Goal: Task Accomplishment & Management: Manage account settings

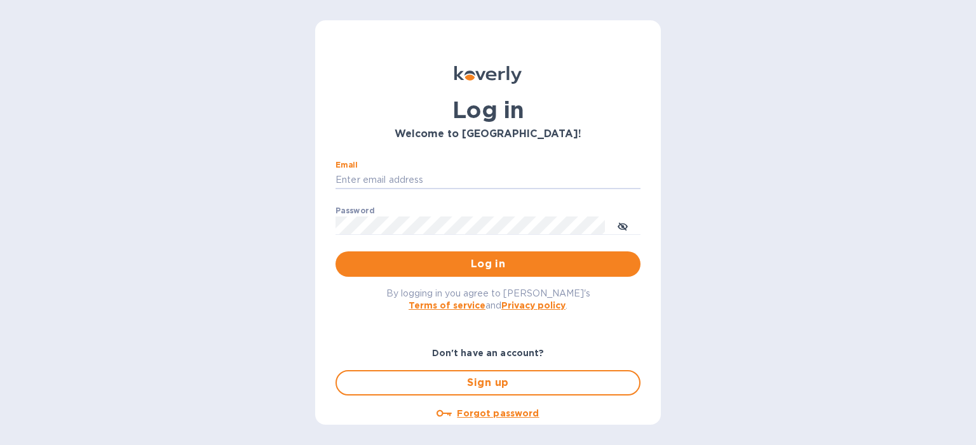
click at [422, 182] on input "Email" at bounding box center [487, 180] width 305 height 19
type input "cprocopio@italianway.us"
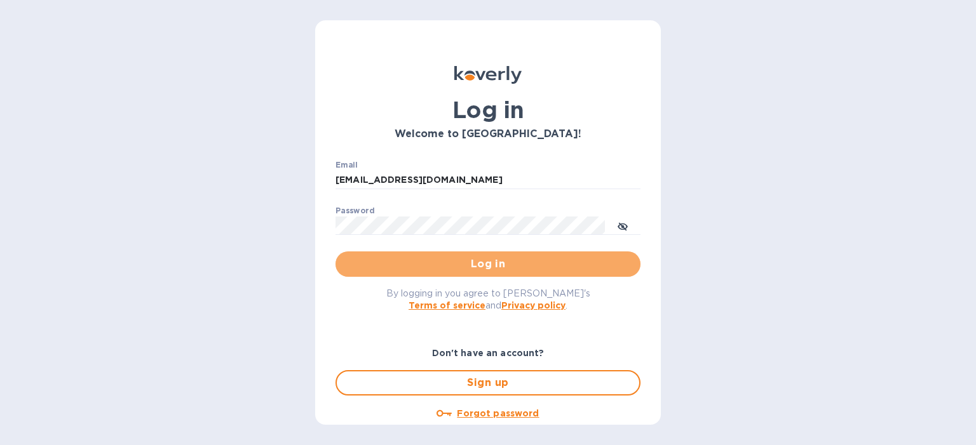
click at [499, 268] on span "Log in" at bounding box center [488, 264] width 285 height 15
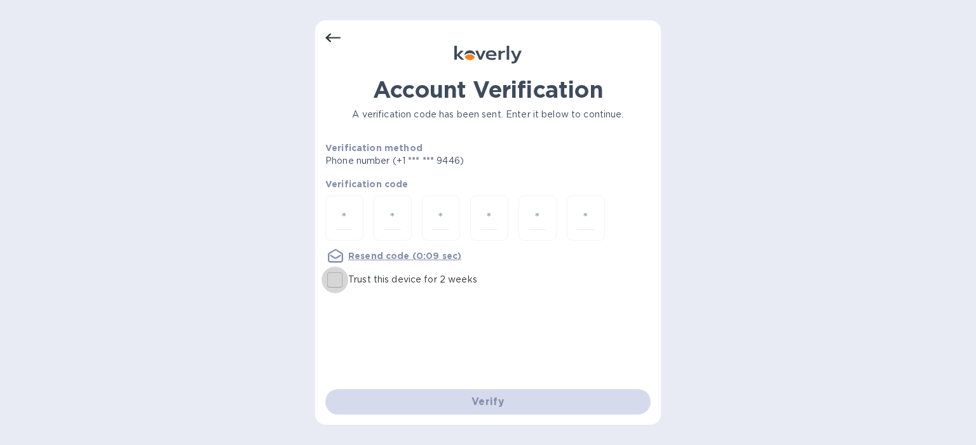
click at [333, 286] on input "Trust this device for 2 weeks" at bounding box center [334, 280] width 27 height 27
checkbox input "true"
click at [336, 239] on div at bounding box center [344, 218] width 38 height 45
type input "6"
type input "2"
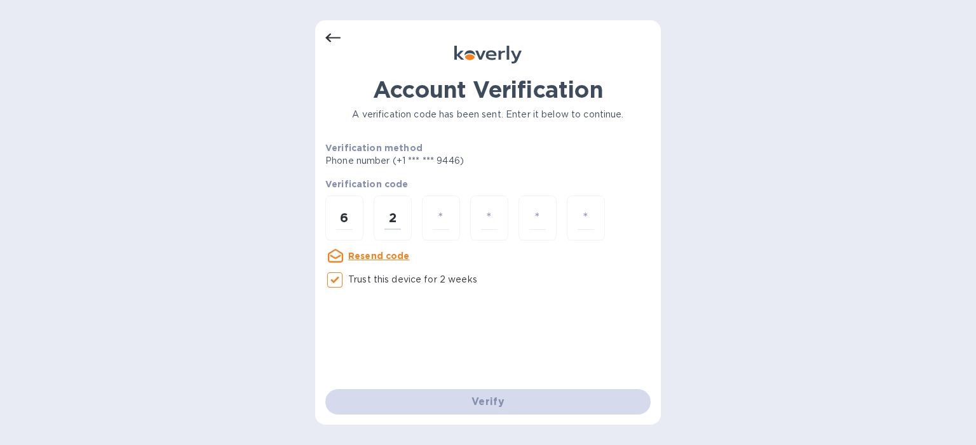
type input "2"
type input "1"
type input "2"
type input "3"
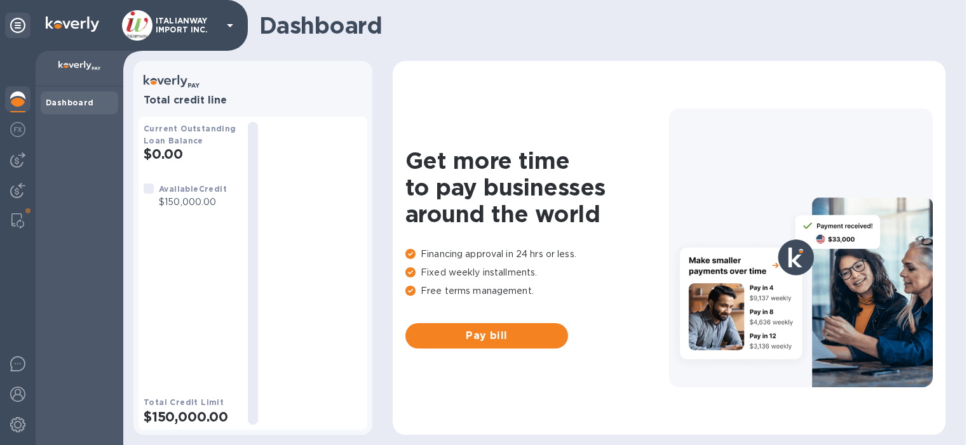
click at [499, 333] on span "Pay bill" at bounding box center [486, 335] width 142 height 15
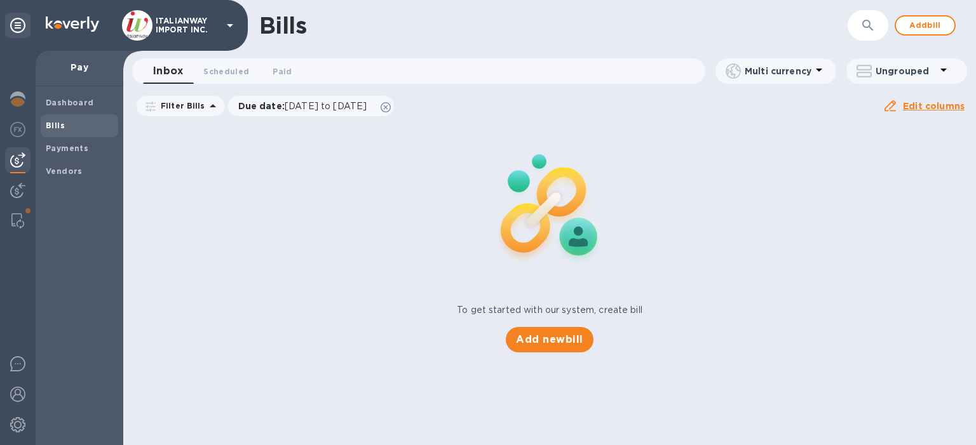
click at [554, 332] on button "Add new bill" at bounding box center [549, 339] width 87 height 25
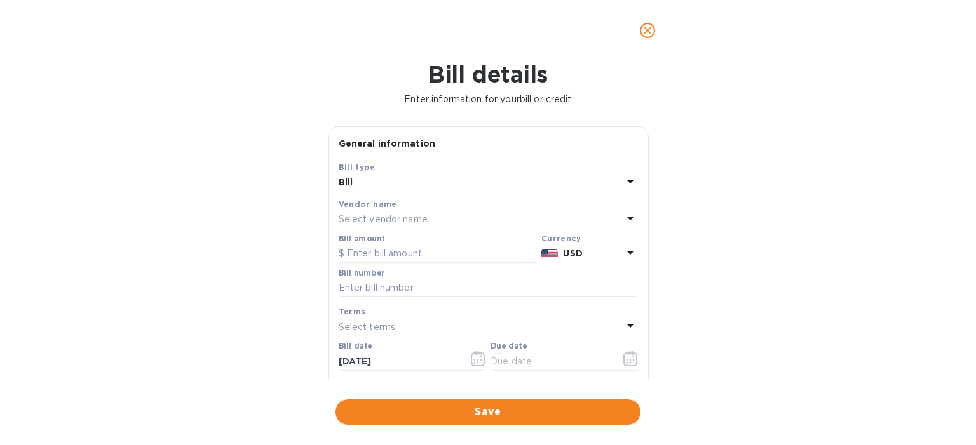
click at [394, 218] on p "Select vendor name" at bounding box center [383, 219] width 89 height 13
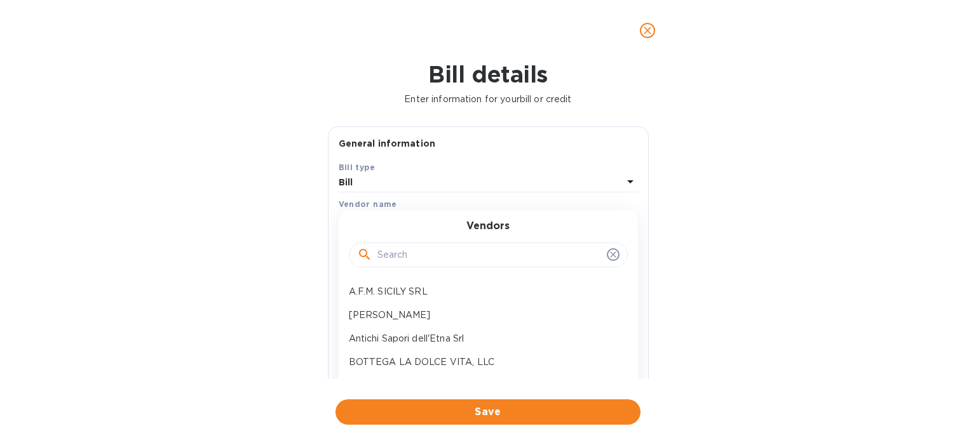
click at [405, 250] on input "text" at bounding box center [489, 255] width 224 height 19
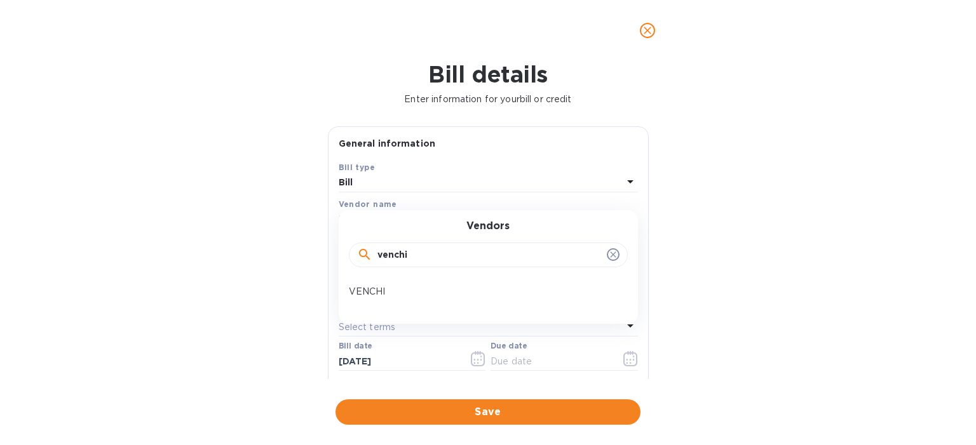
type input "venchi"
click at [370, 294] on p "VENCHI" at bounding box center [483, 291] width 269 height 13
type input "[DATE]"
